Goal: Information Seeking & Learning: Check status

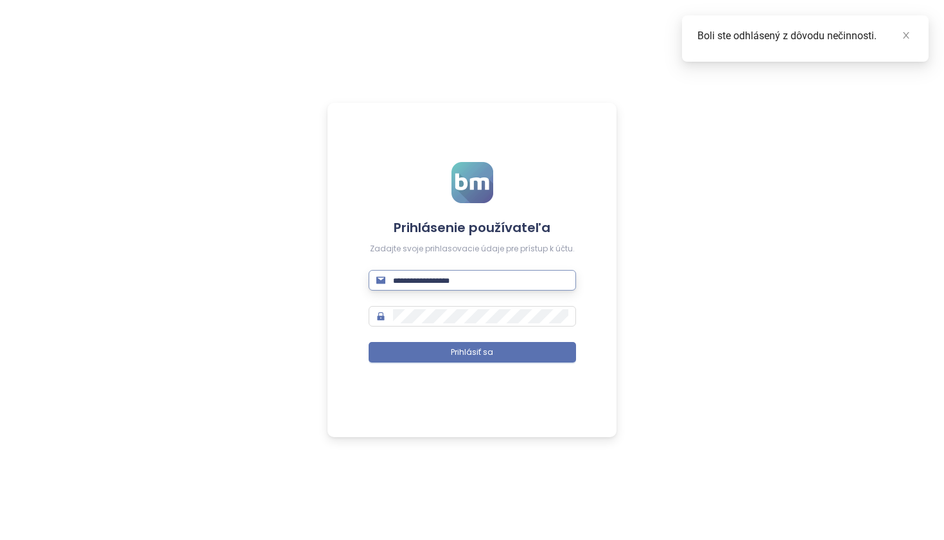
type input "**********"
click at [472, 352] on button "Prihlásiť sa" at bounding box center [473, 352] width 208 height 21
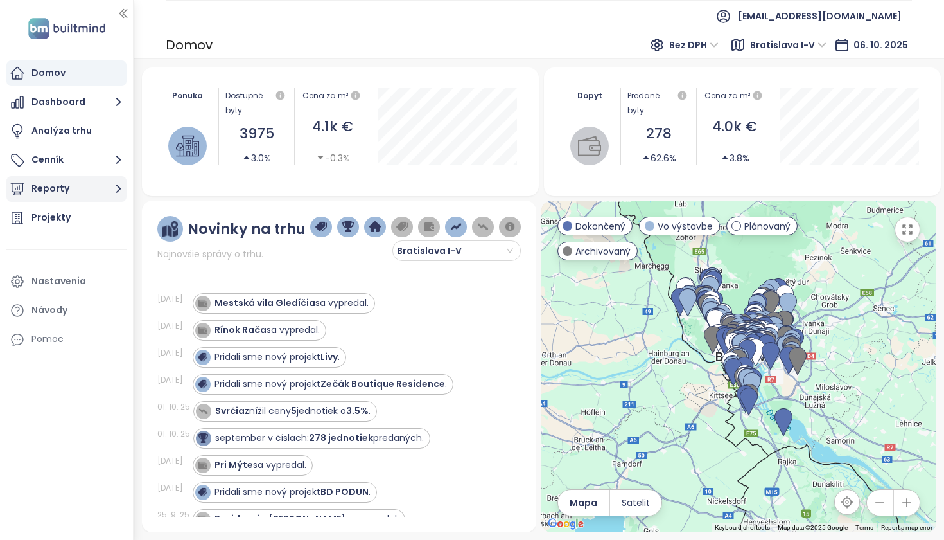
click at [70, 184] on button "Reporty" at bounding box center [66, 189] width 120 height 26
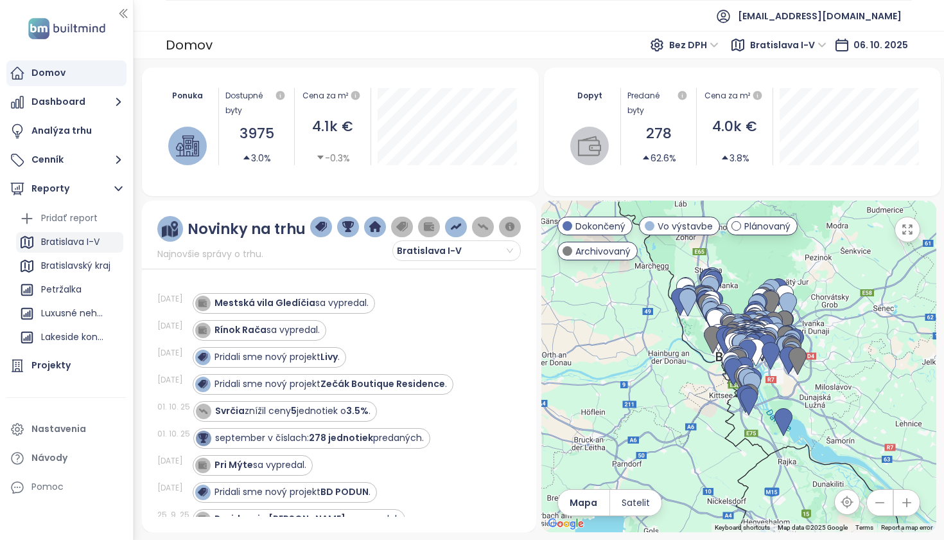
click at [79, 240] on div "Bratislava I-V" at bounding box center [70, 242] width 58 height 16
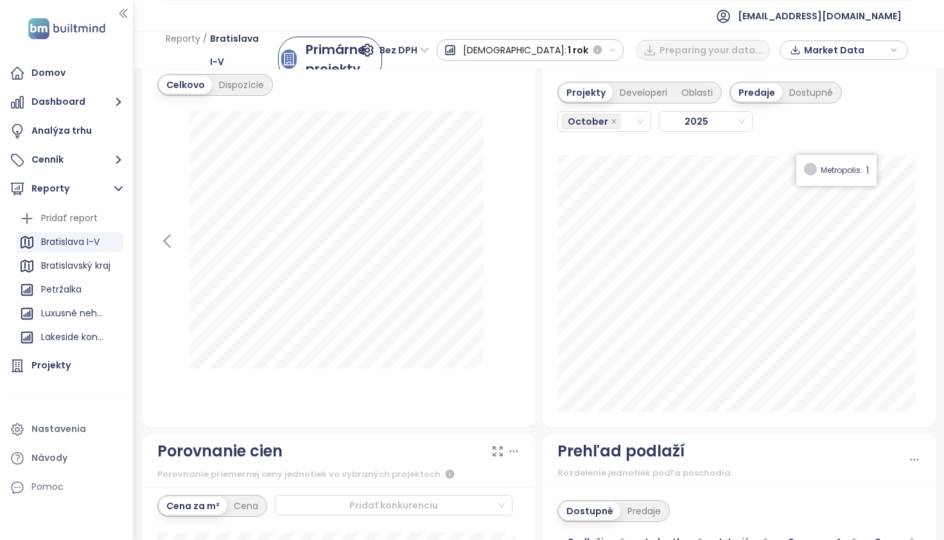
scroll to position [1611, 0]
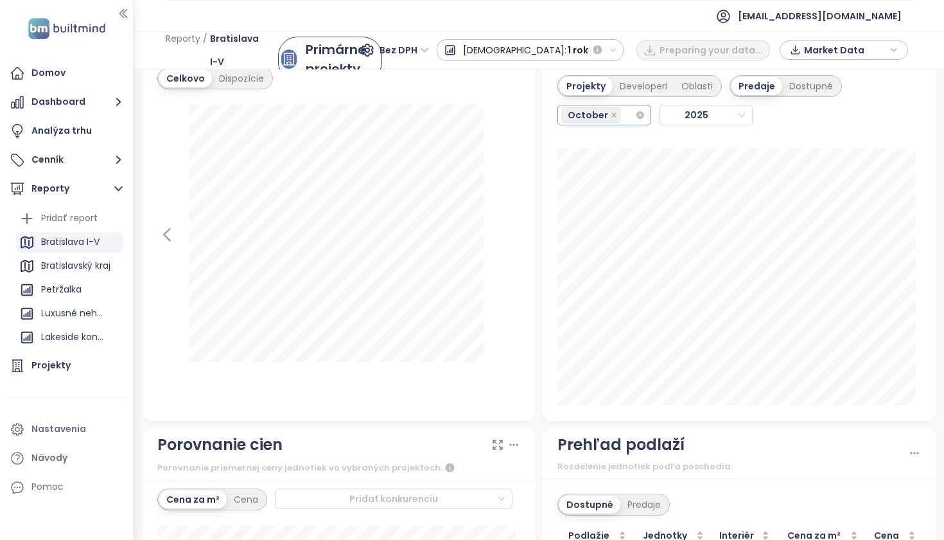
click at [622, 118] on div "October" at bounding box center [598, 115] width 73 height 18
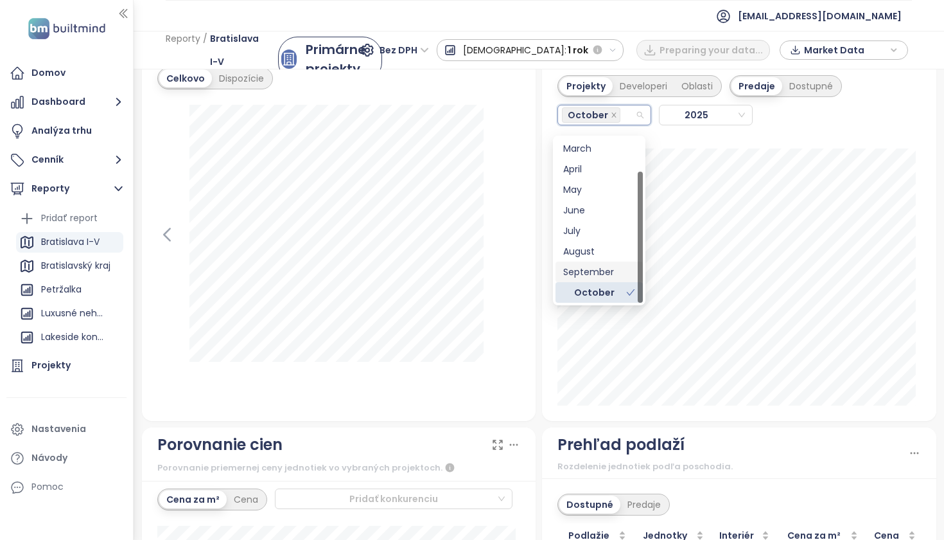
click at [585, 278] on div "September" at bounding box center [599, 272] width 72 height 14
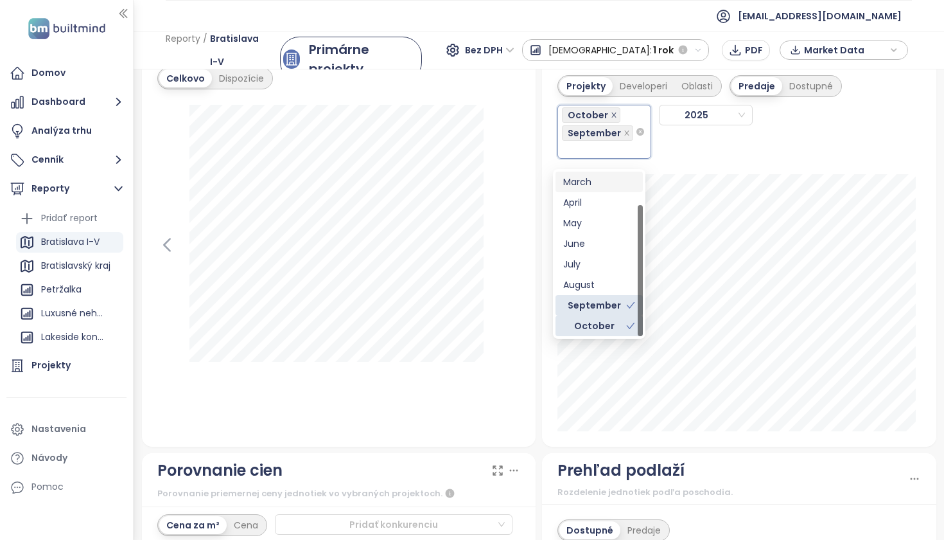
click at [611, 118] on icon "close" at bounding box center [614, 115] width 6 height 6
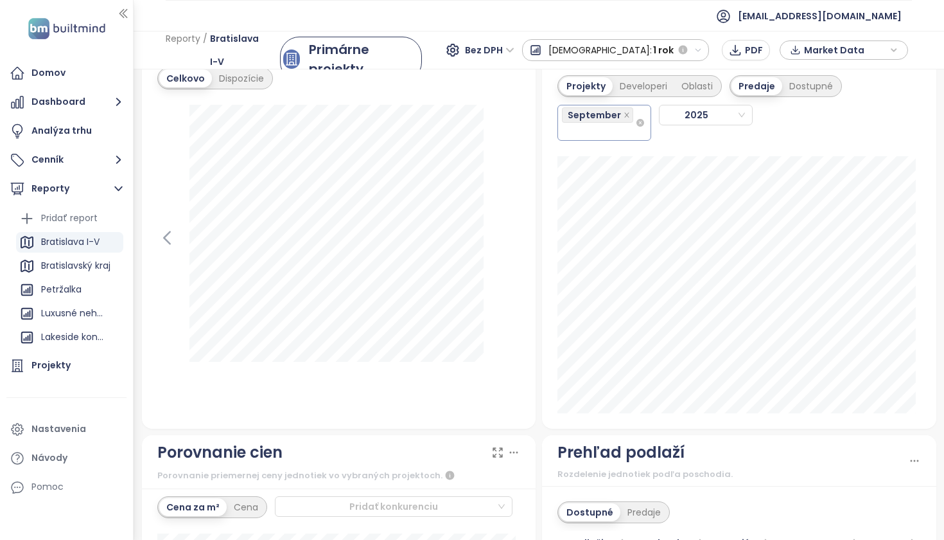
click at [608, 137] on div "September" at bounding box center [598, 122] width 73 height 33
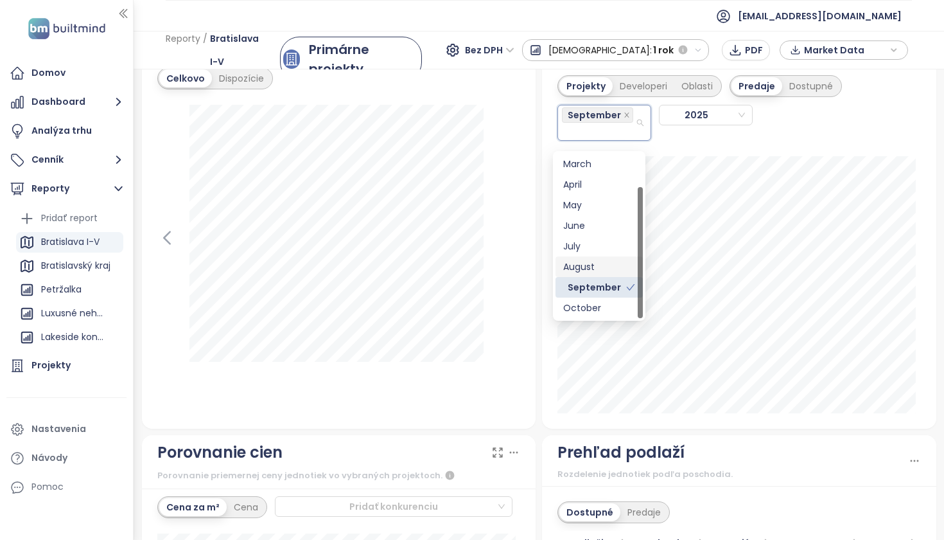
click at [589, 268] on div "August" at bounding box center [599, 267] width 72 height 14
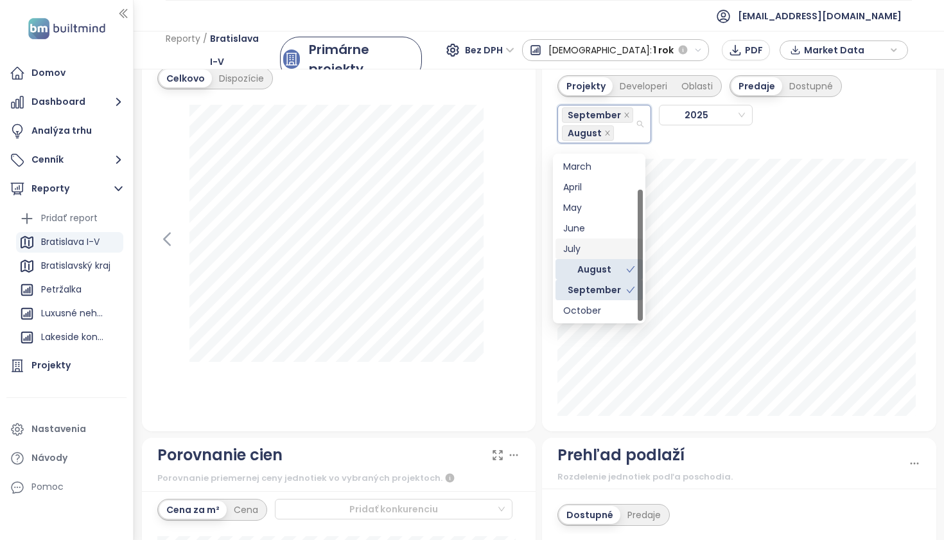
click at [585, 249] on div "July" at bounding box center [599, 249] width 72 height 14
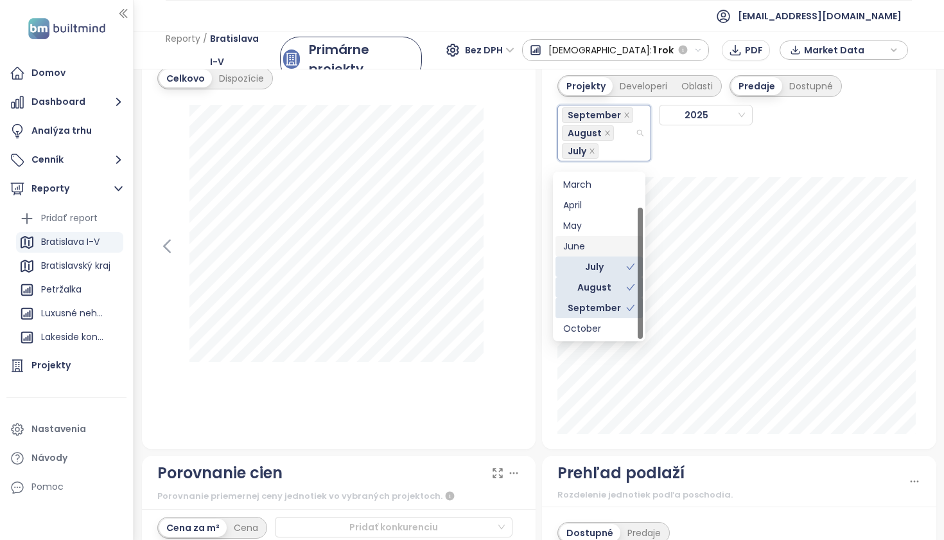
click at [720, 161] on div "September August [DATE]" at bounding box center [700, 129] width 285 height 64
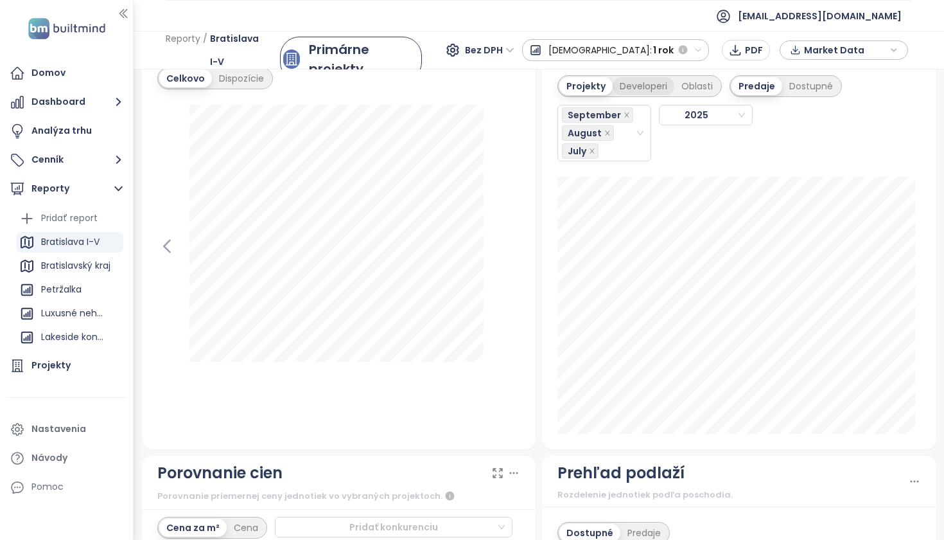
click at [635, 91] on div "Developeri" at bounding box center [644, 86] width 62 height 18
click at [590, 93] on div "Projekty" at bounding box center [584, 86] width 49 height 18
click at [621, 95] on div "Developeri" at bounding box center [644, 86] width 62 height 18
click at [590, 87] on div "Projekty" at bounding box center [584, 86] width 49 height 18
click at [634, 87] on div "Developeri" at bounding box center [644, 86] width 62 height 18
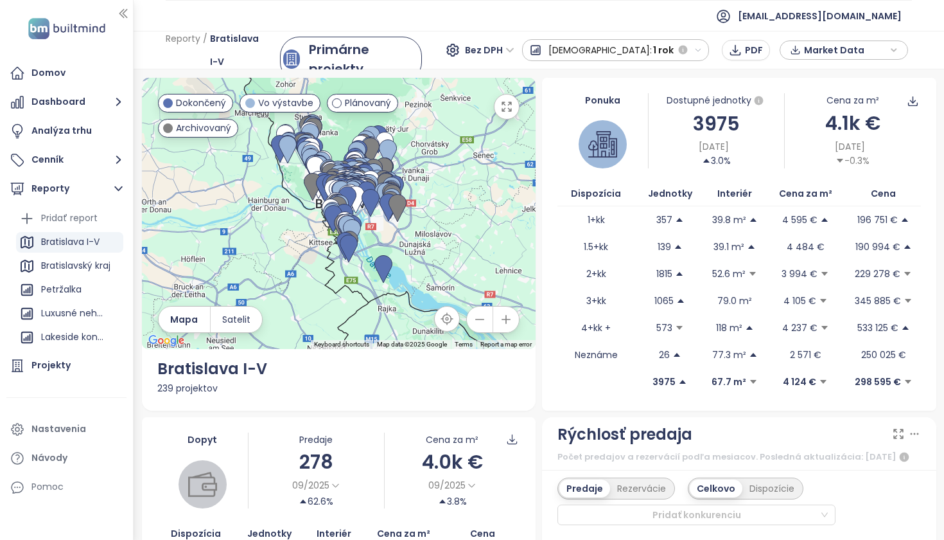
scroll to position [0, 0]
